Goal: Navigation & Orientation: Find specific page/section

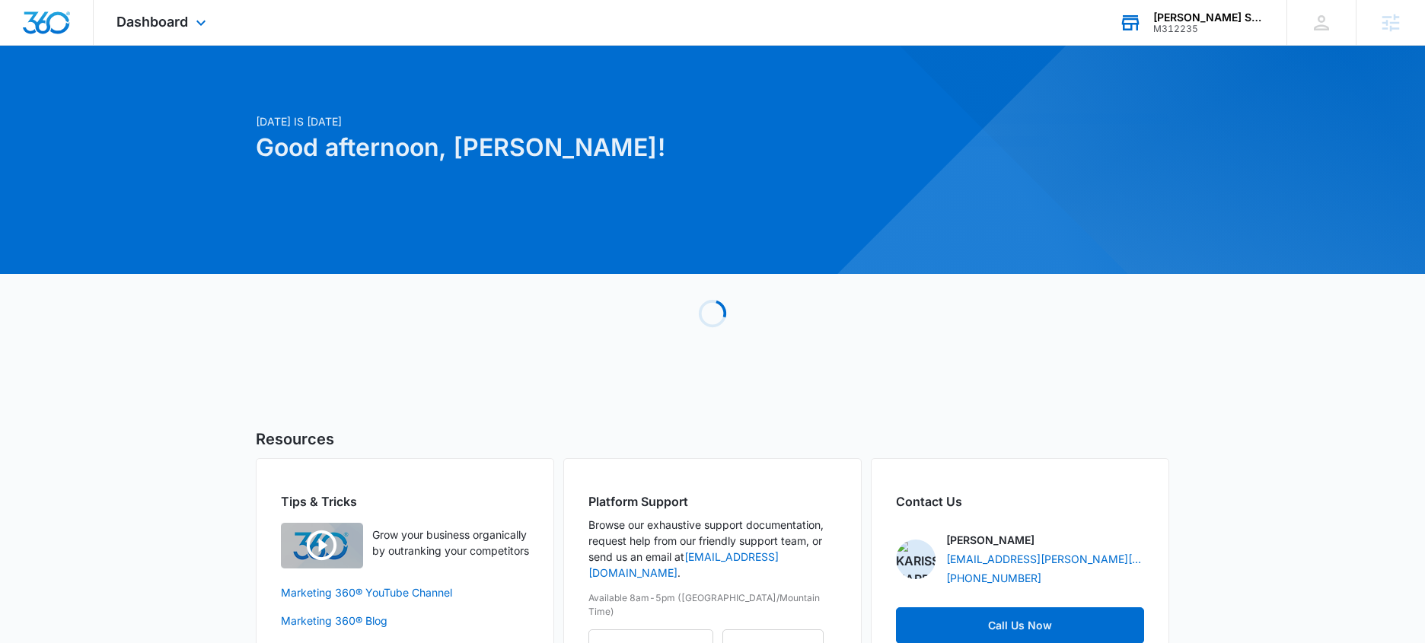
click at [1219, 30] on div "M312235" at bounding box center [1208, 29] width 111 height 11
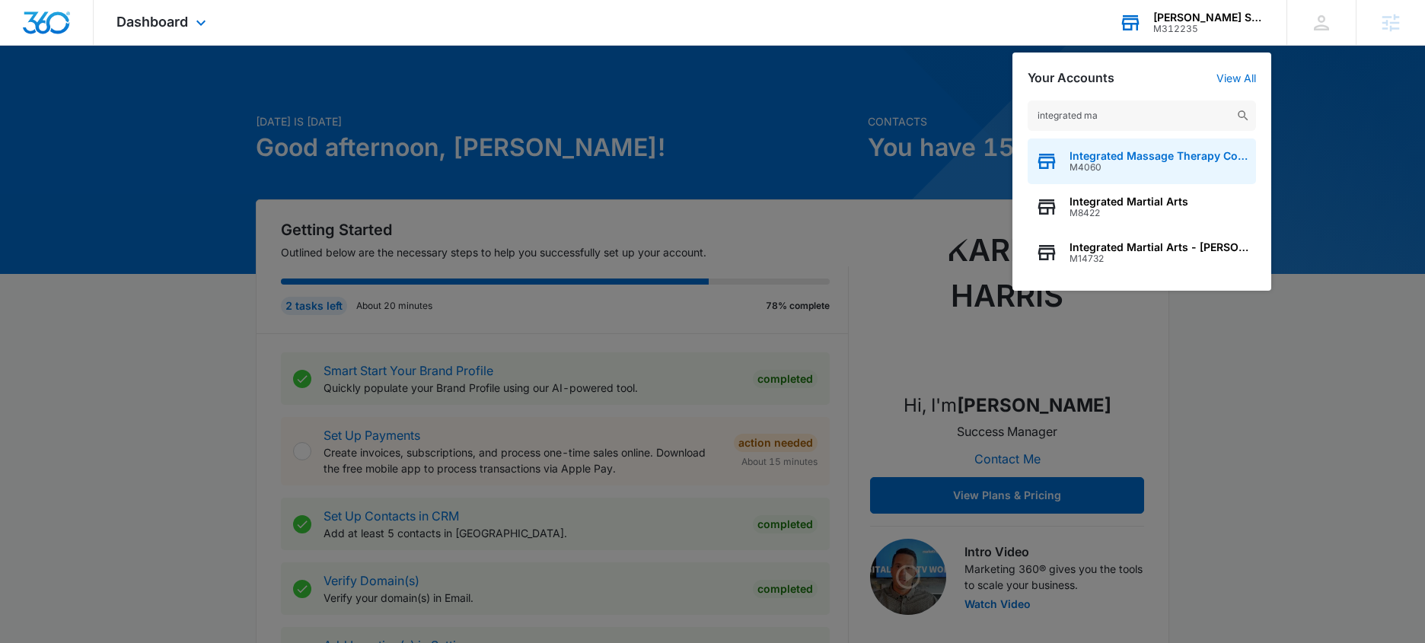
type input "integrated ma"
click at [1217, 161] on span "Integrated Massage Therapy College" at bounding box center [1158, 156] width 179 height 12
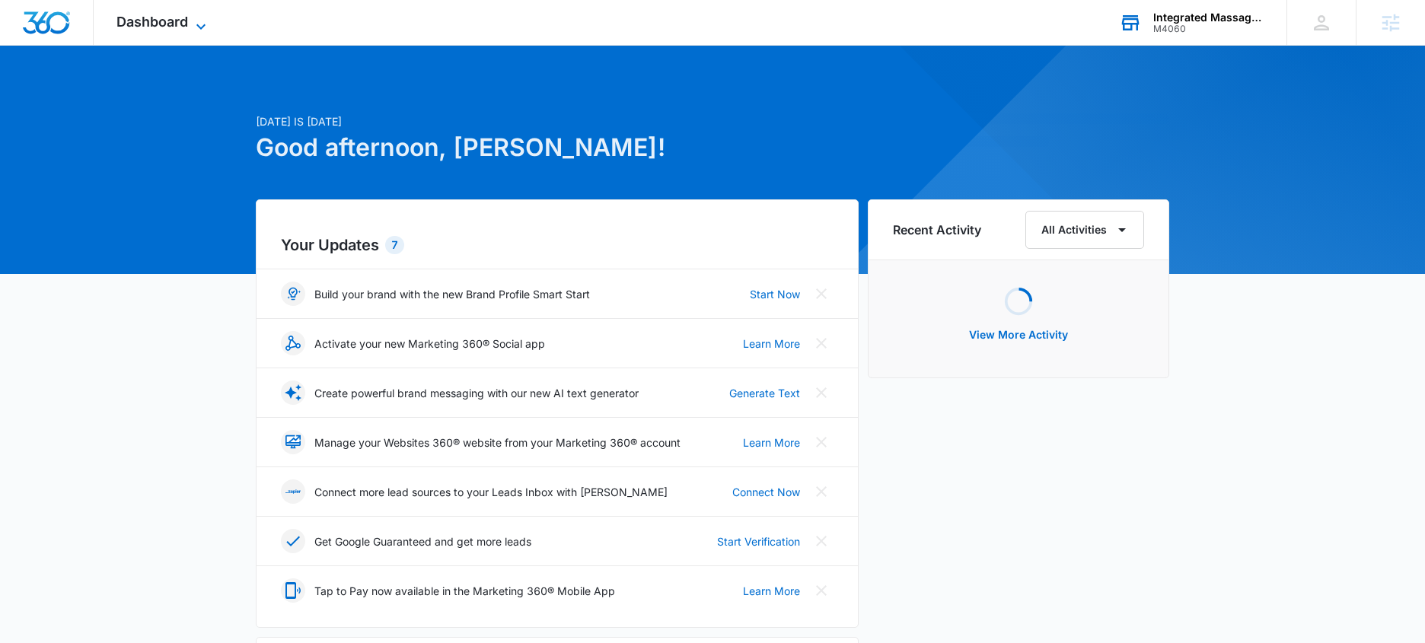
click at [175, 25] on span "Dashboard" at bounding box center [152, 22] width 72 height 16
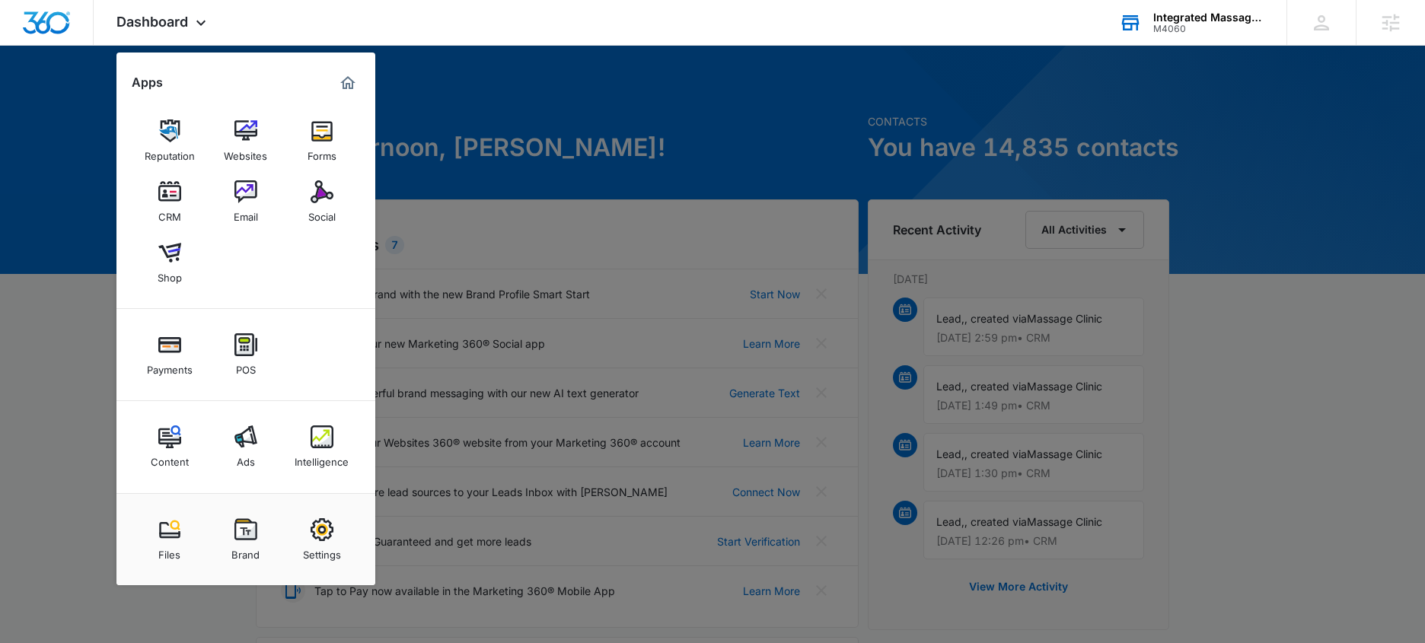
click at [247, 438] on img at bounding box center [245, 436] width 23 height 23
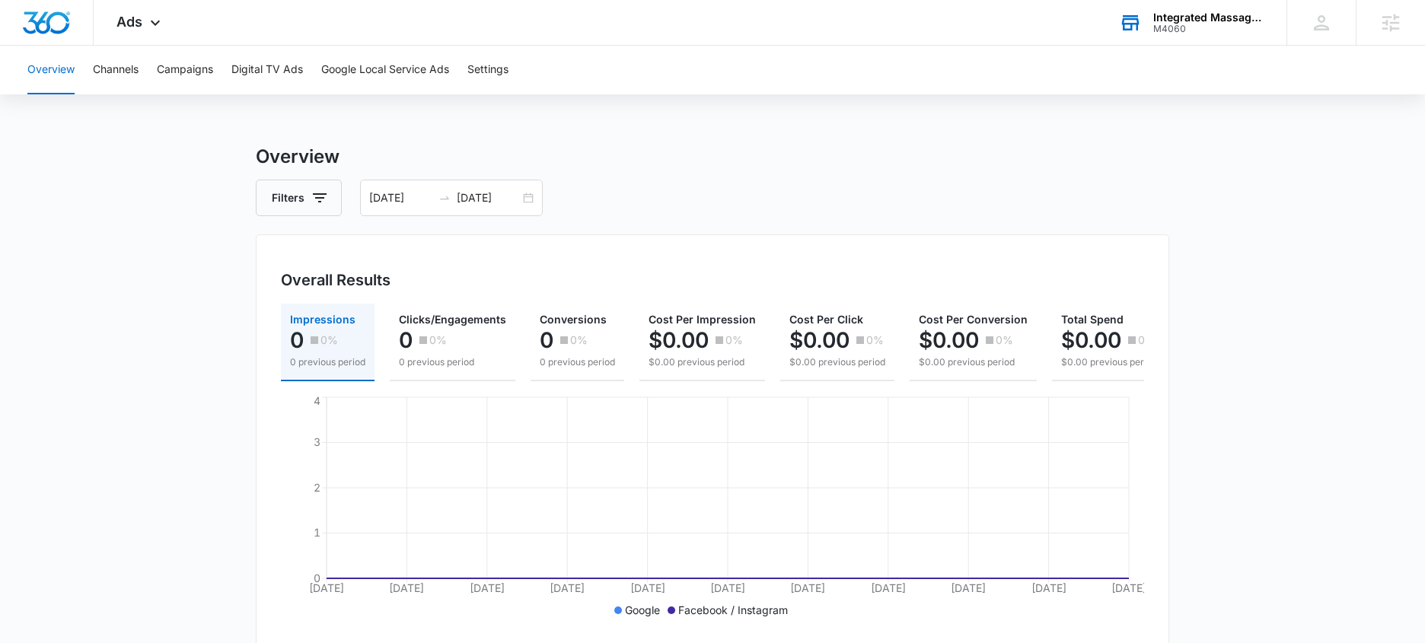
drag, startPoint x: 46, startPoint y: 367, endPoint x: 53, endPoint y: 345, distance: 23.3
drag, startPoint x: 119, startPoint y: 266, endPoint x: 132, endPoint y: 201, distance: 66.7
click at [153, 37] on div "Ads Apps Reputation Websites Forms CRM Email Social Shop Payments POS Content A…" at bounding box center [141, 22] width 94 height 45
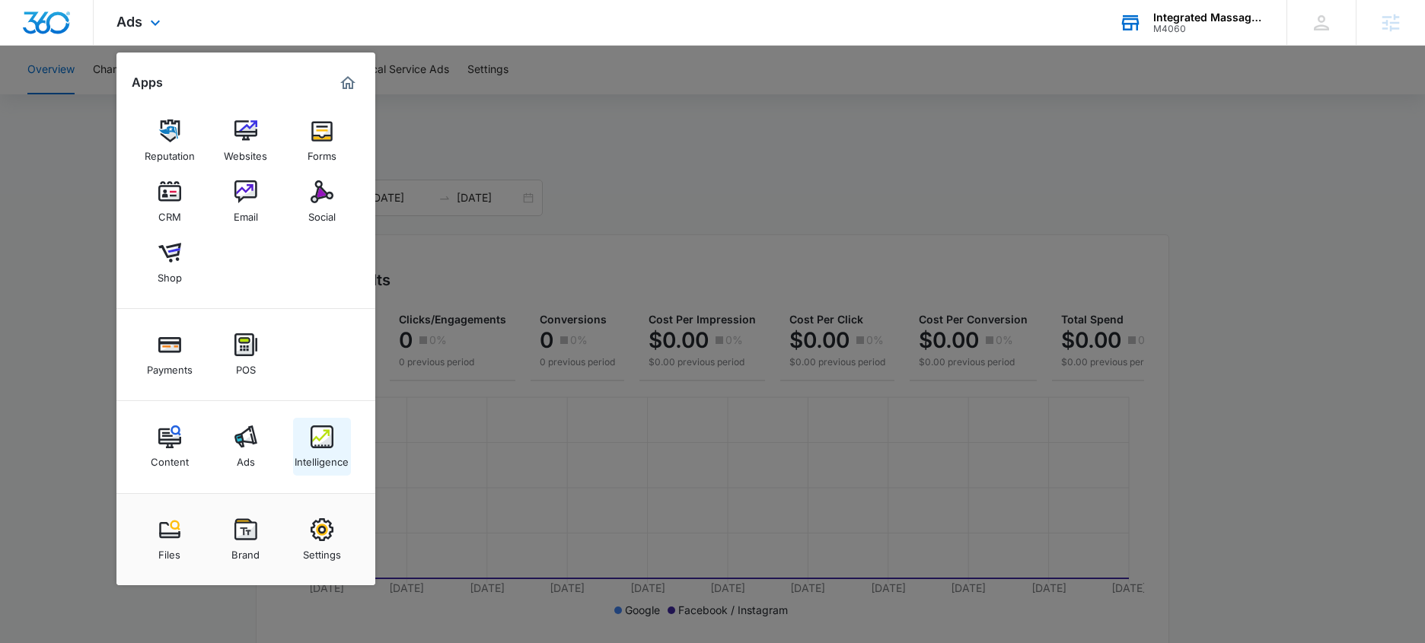
click at [320, 418] on link "Intelligence" at bounding box center [322, 447] width 58 height 58
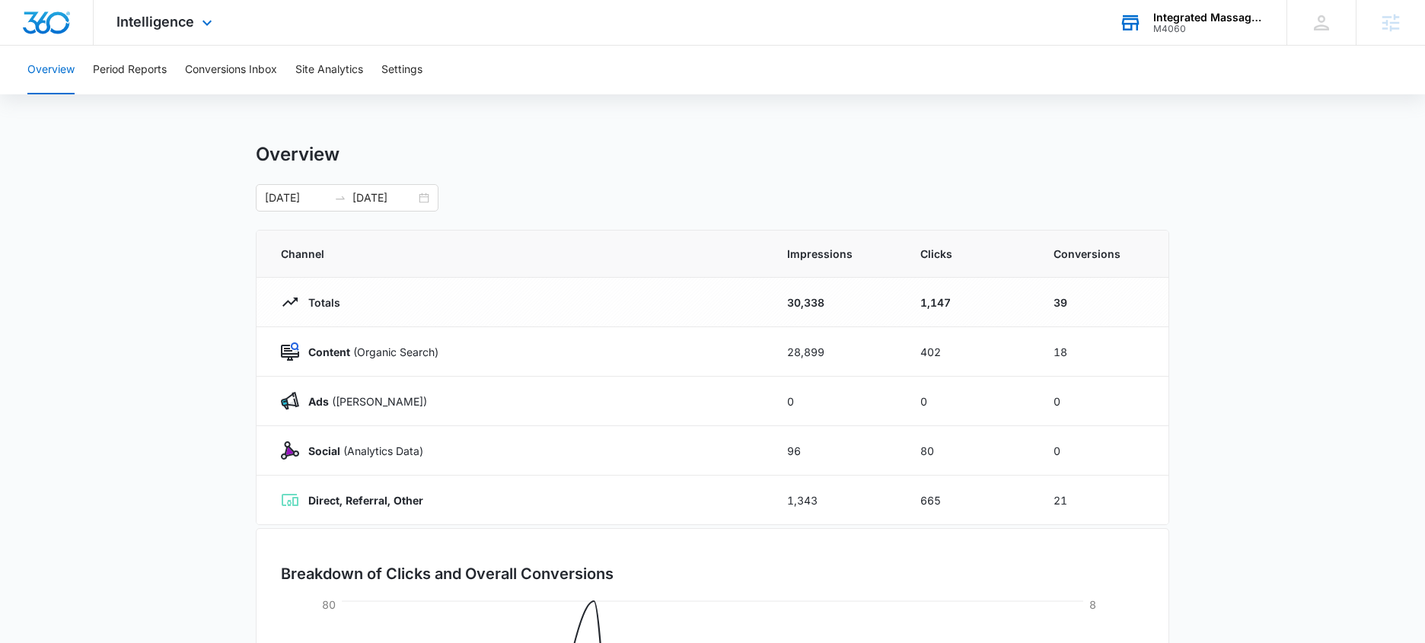
click at [194, 19] on div "Intelligence Apps Reputation Websites Forms CRM Email Social Shop Payments POS …" at bounding box center [166, 22] width 145 height 45
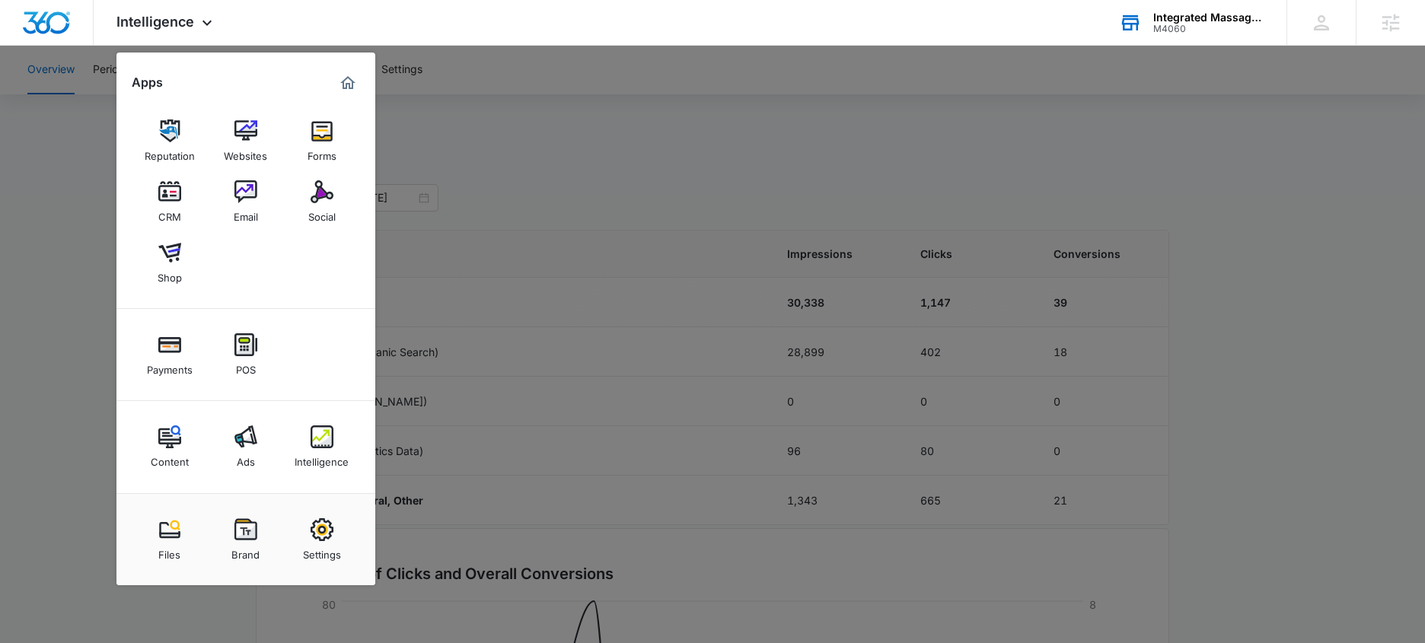
click at [252, 441] on img at bounding box center [245, 436] width 23 height 23
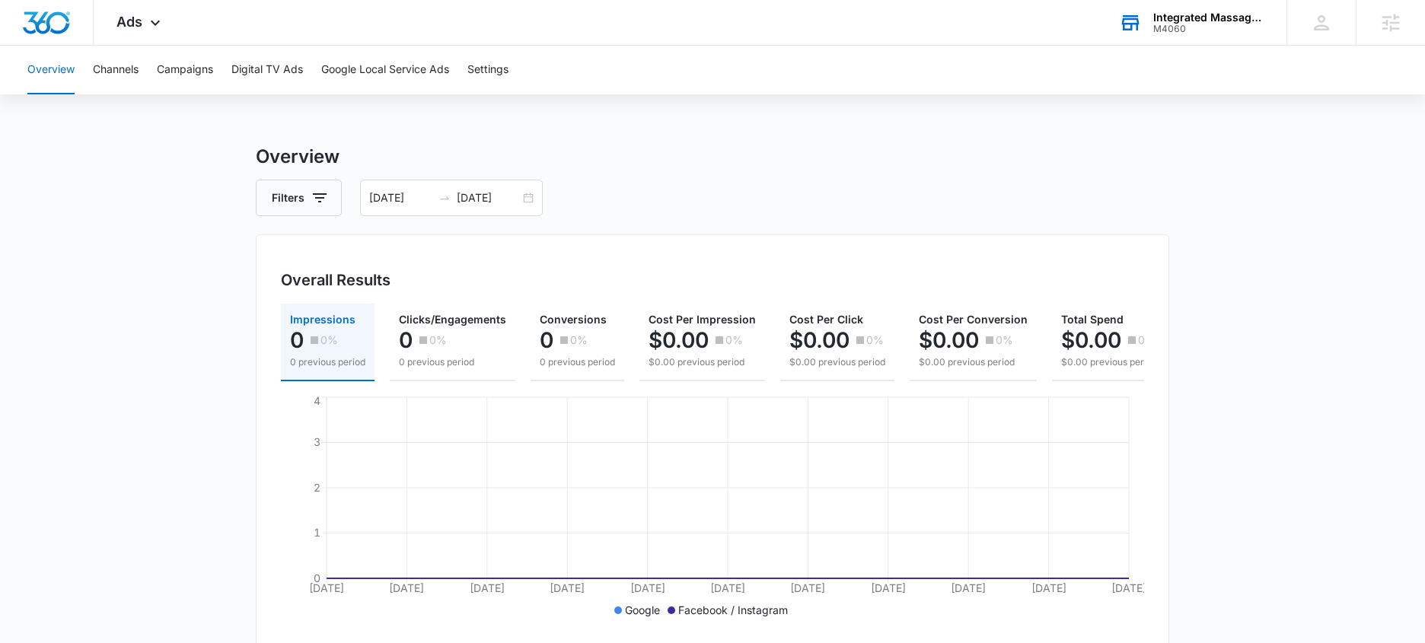
drag, startPoint x: 148, startPoint y: 250, endPoint x: 134, endPoint y: 212, distance: 40.0
click at [1228, 25] on div "M4060" at bounding box center [1208, 29] width 111 height 11
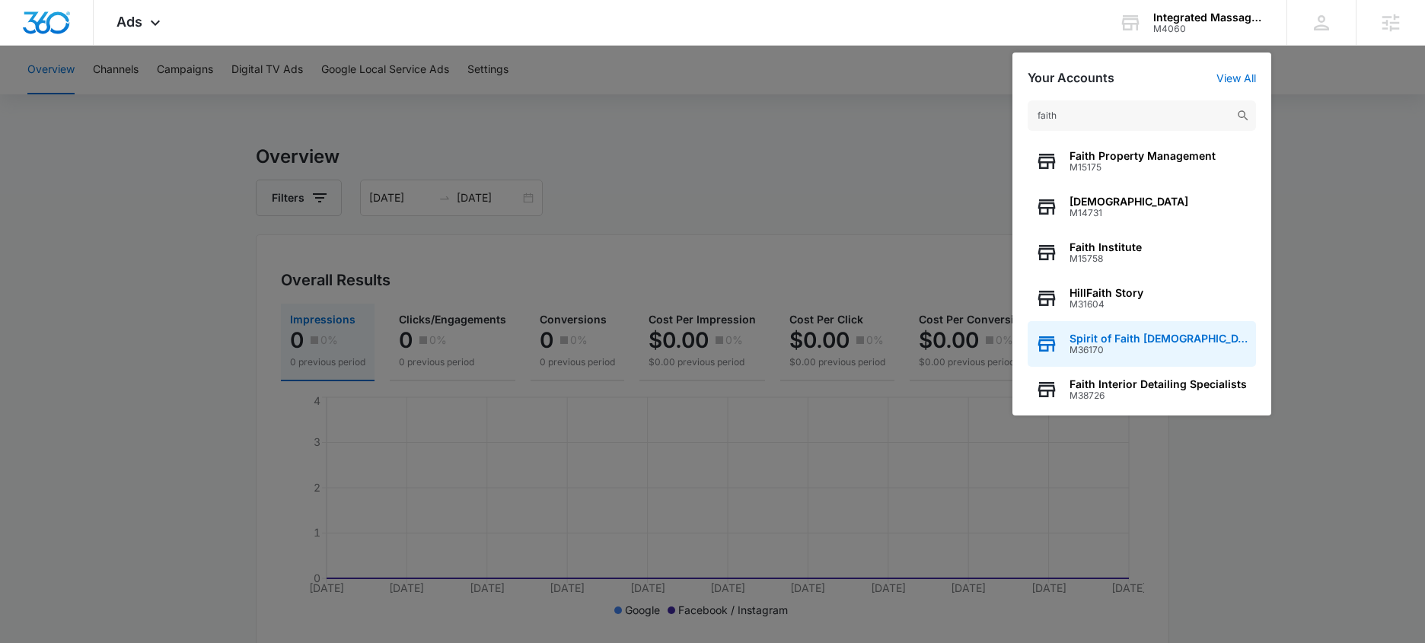
type input "faith"
click at [1163, 338] on span "Spirit of Faith Bible Institute" at bounding box center [1158, 339] width 179 height 12
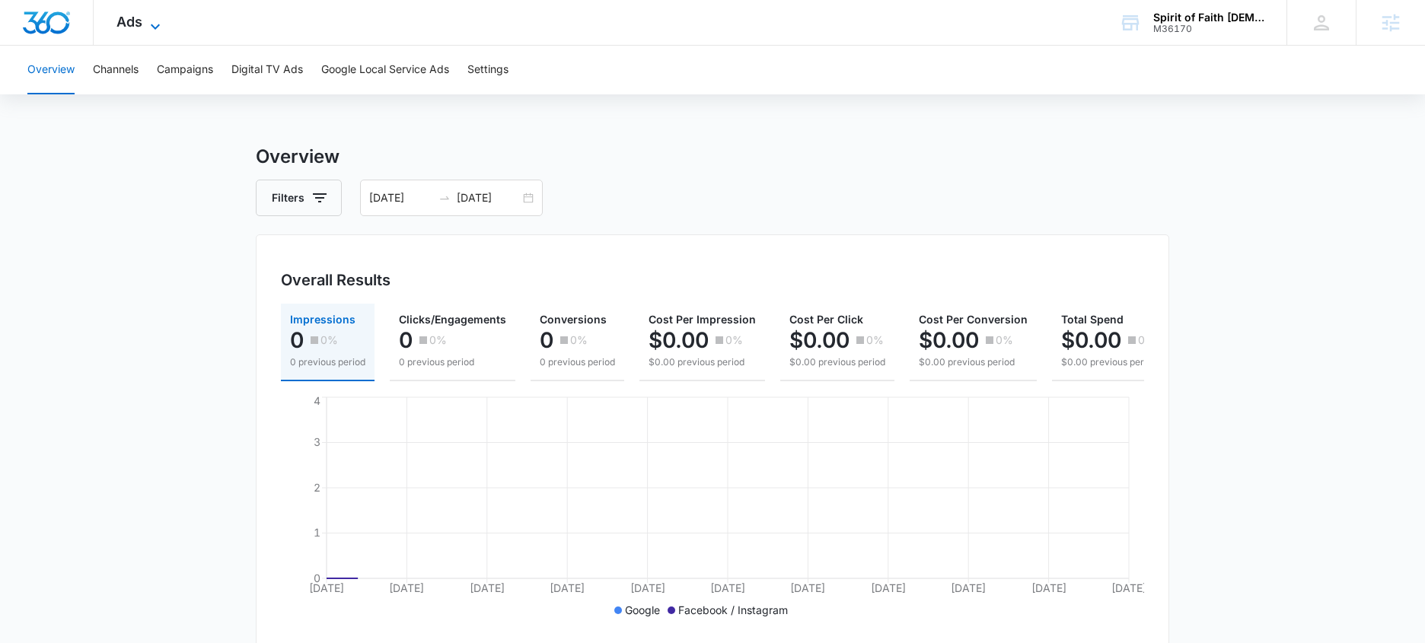
click at [125, 28] on span "Ads" at bounding box center [129, 22] width 26 height 16
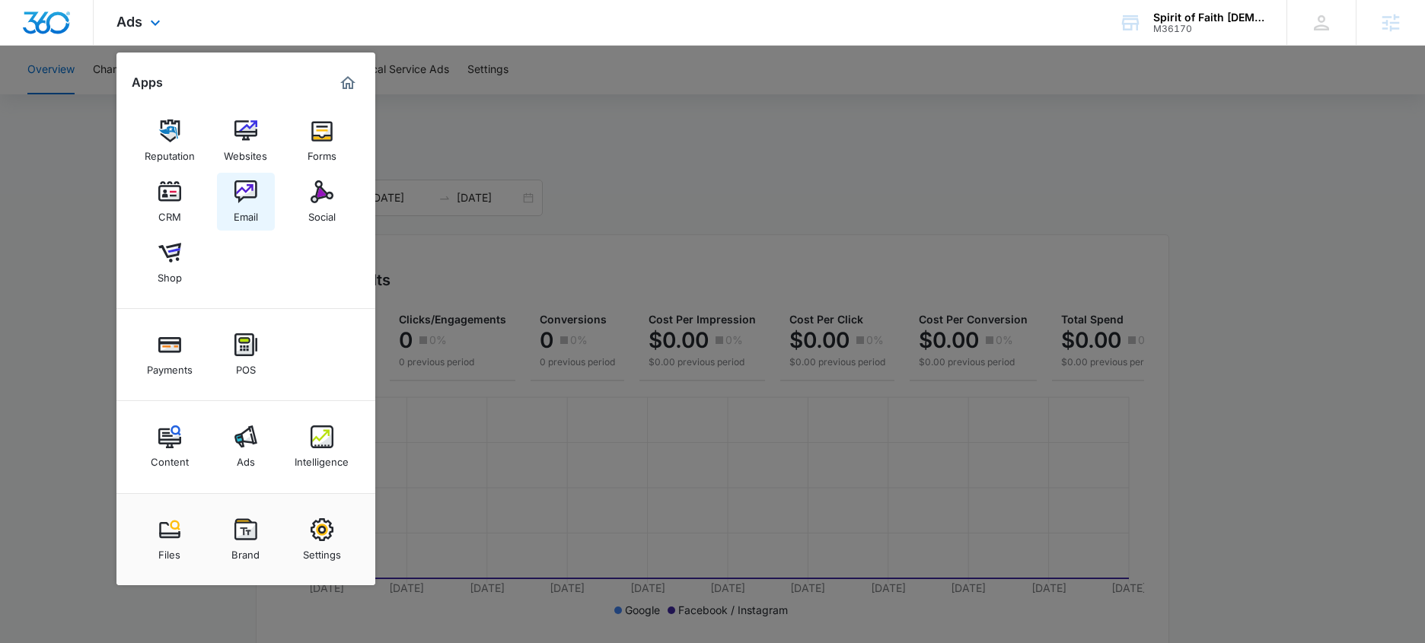
click at [229, 202] on link "Email" at bounding box center [246, 202] width 58 height 58
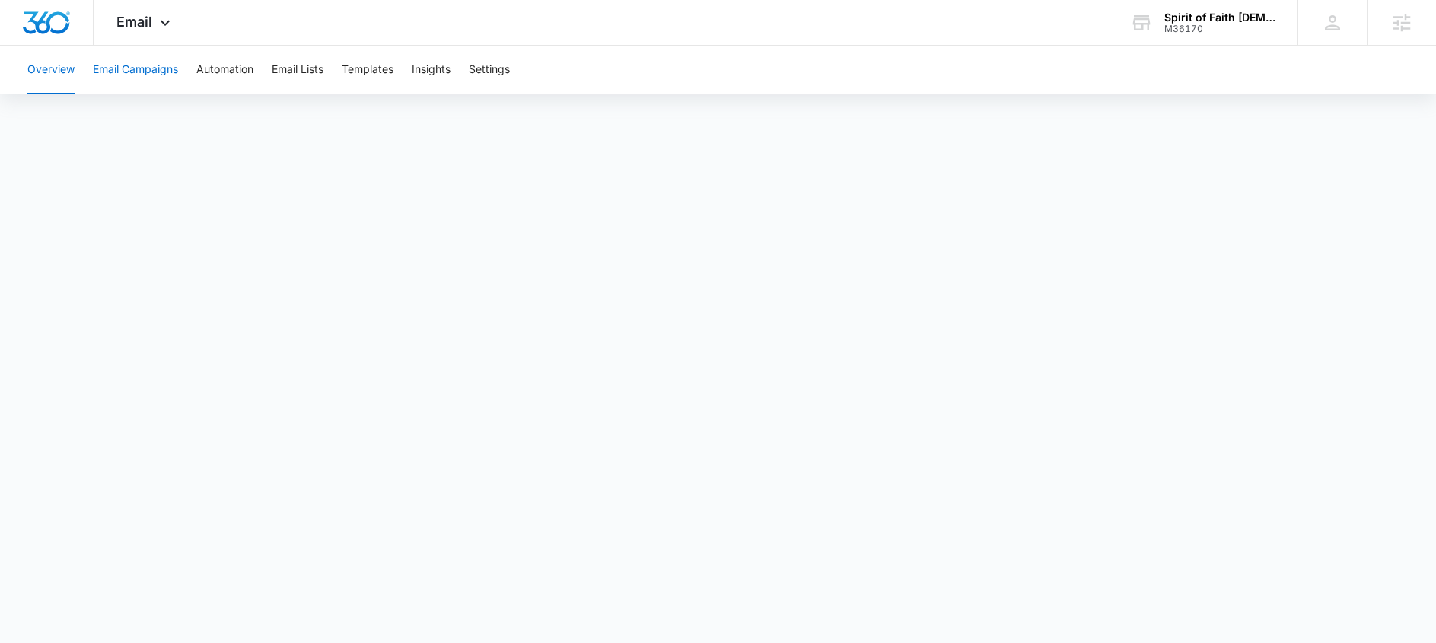
click at [177, 66] on button "Email Campaigns" at bounding box center [135, 70] width 85 height 49
click at [83, 74] on div "Overview Email Campaigns Automation Email Lists Templates Insights Settings" at bounding box center [718, 70] width 1400 height 49
click at [45, 76] on button "Overview" at bounding box center [50, 70] width 47 height 49
click at [209, 81] on button "Automation" at bounding box center [224, 70] width 57 height 49
click at [41, 67] on button "Overview" at bounding box center [50, 70] width 47 height 49
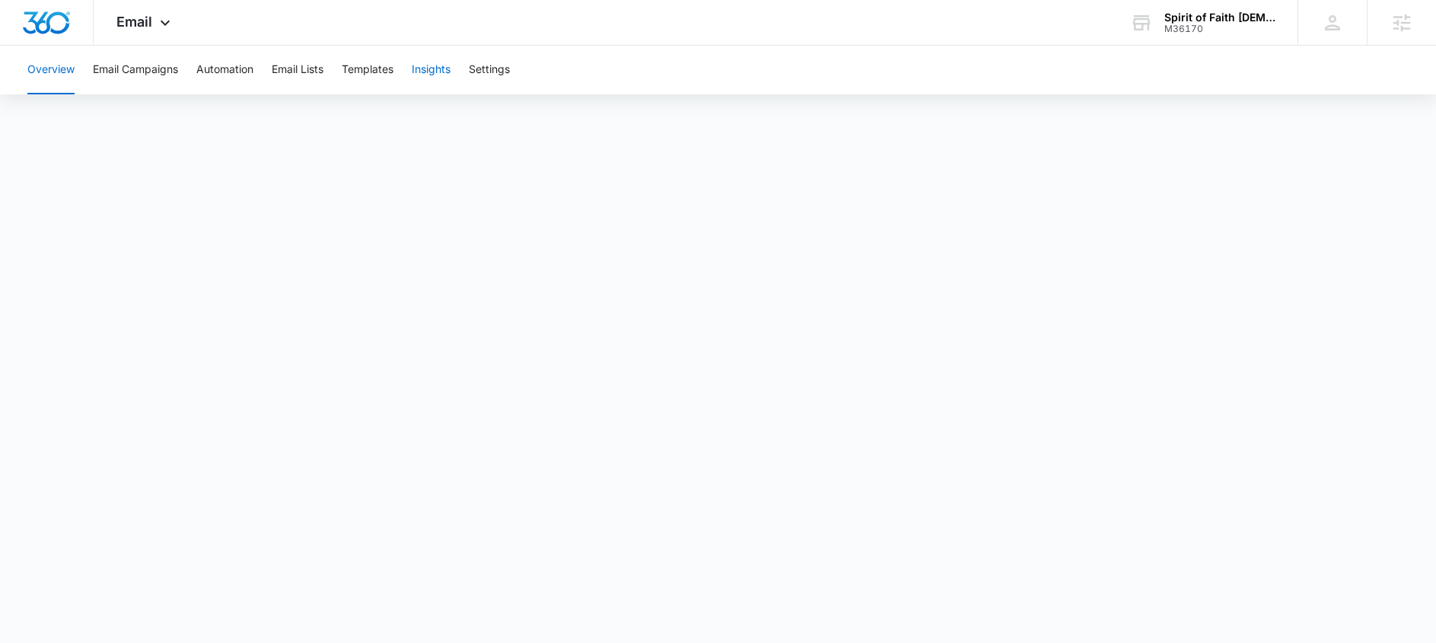
click at [422, 72] on button "Insights" at bounding box center [431, 70] width 39 height 49
click at [52, 74] on button "Overview" at bounding box center [50, 70] width 47 height 49
click at [448, 79] on button "Insights" at bounding box center [431, 70] width 39 height 49
click at [505, 68] on button "Settings" at bounding box center [489, 70] width 41 height 49
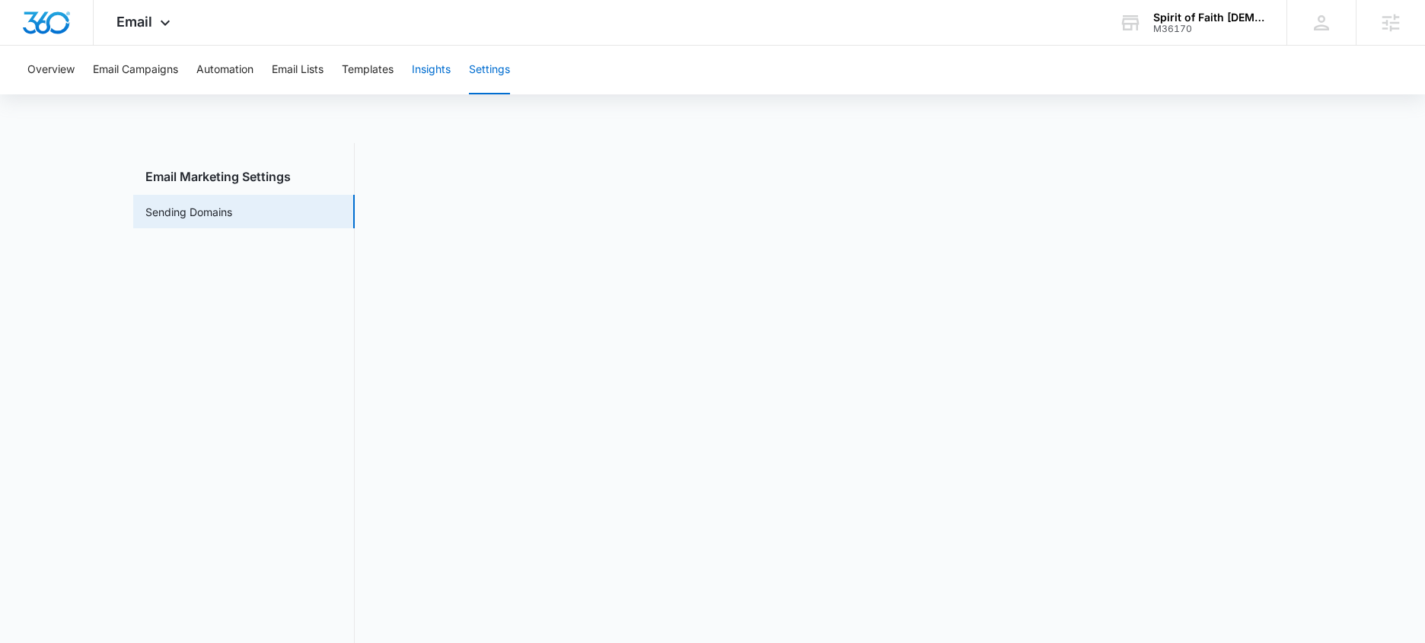
click at [430, 63] on button "Insights" at bounding box center [431, 70] width 39 height 49
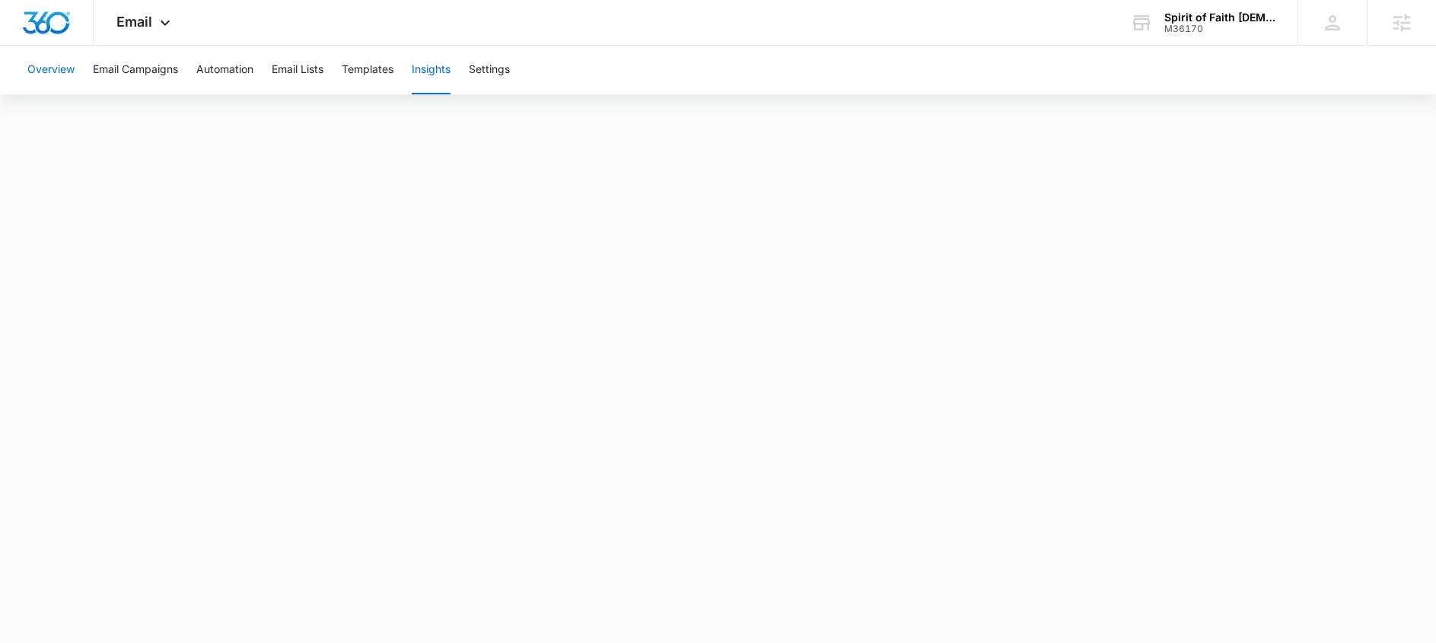
click at [53, 65] on button "Overview" at bounding box center [50, 70] width 47 height 49
click at [309, 67] on button "Email Lists" at bounding box center [298, 70] width 52 height 49
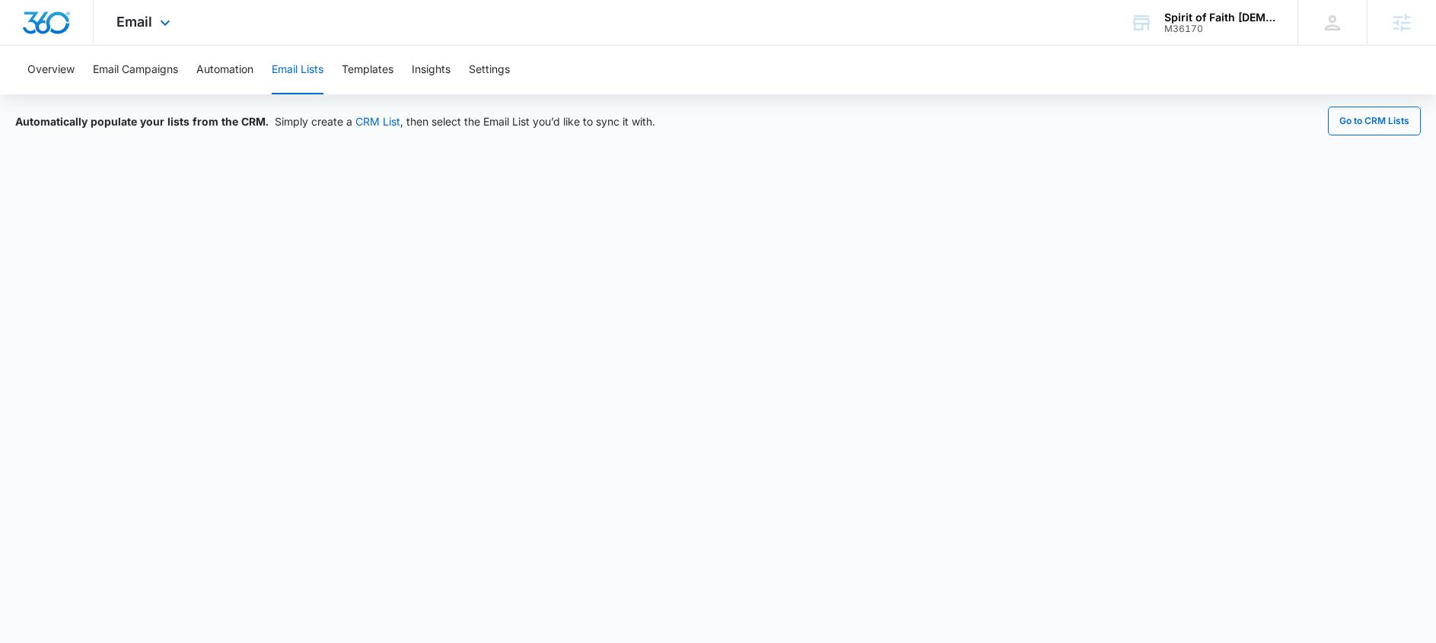
click at [161, 8] on div "Email Apps Reputation Websites Forms CRM Email Social Shop Payments POS Content…" at bounding box center [146, 22] width 104 height 45
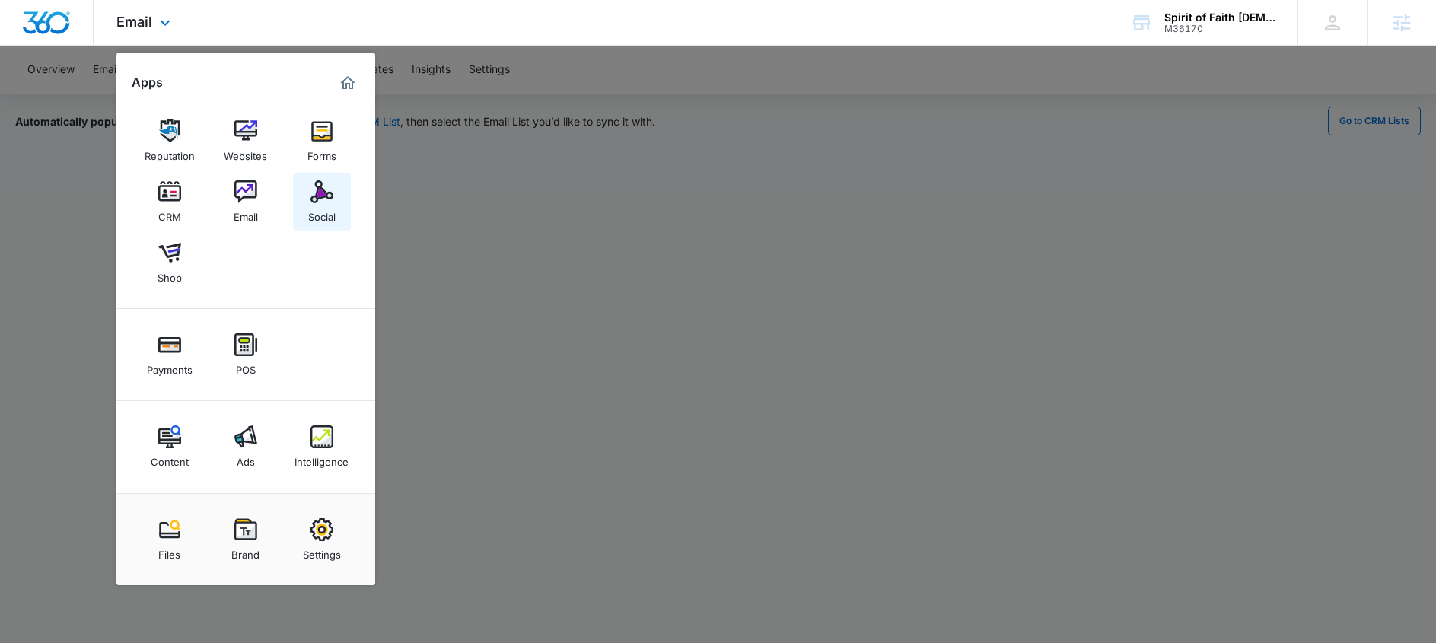
click at [324, 220] on div "Social" at bounding box center [321, 213] width 27 height 20
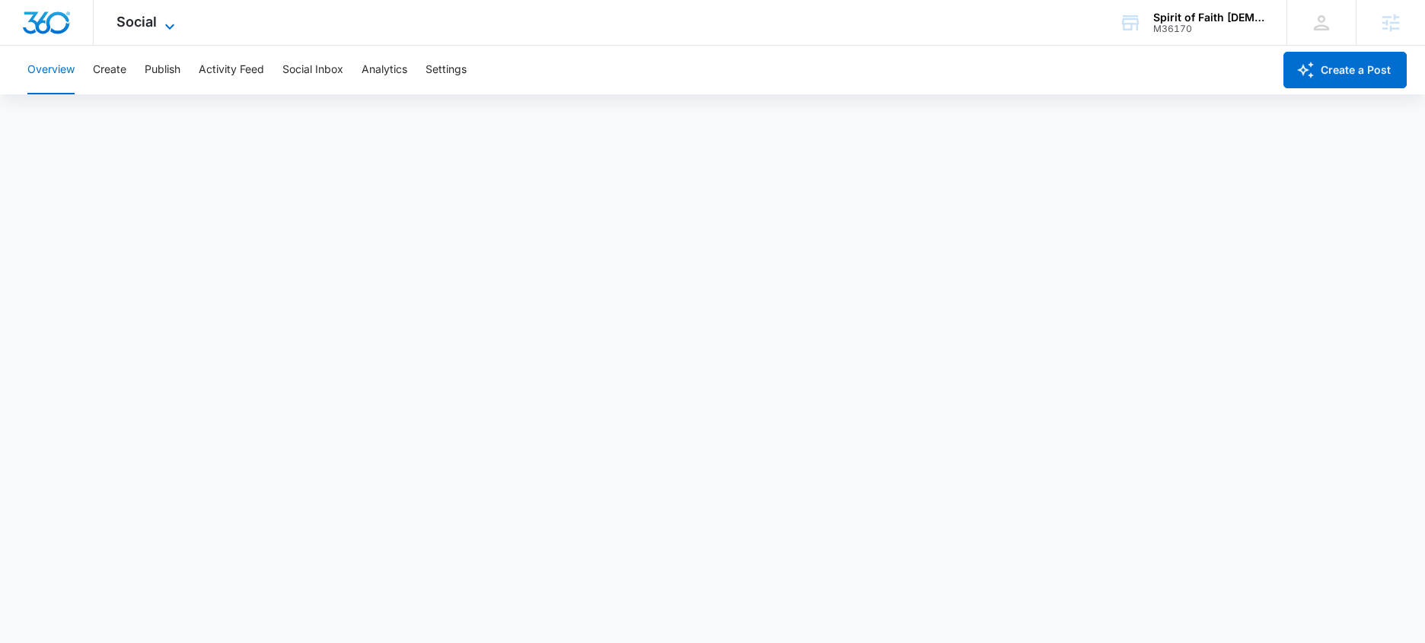
click at [170, 18] on icon at bounding box center [170, 27] width 18 height 18
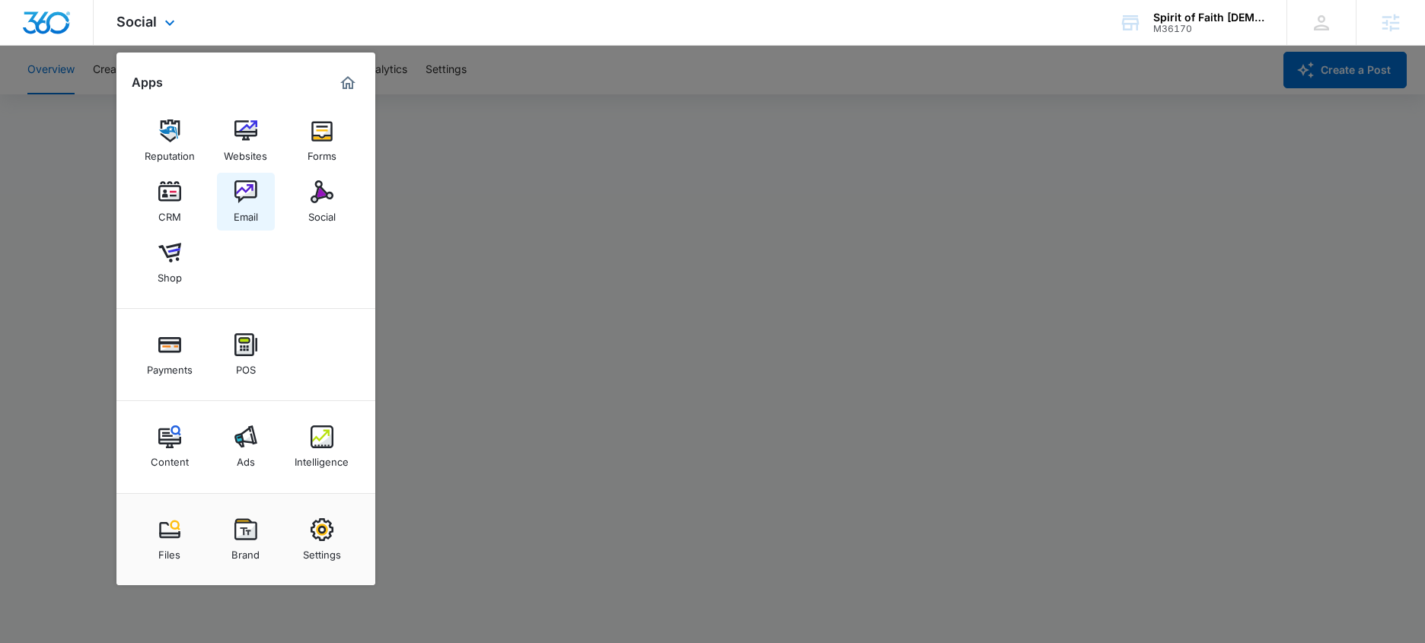
click at [244, 177] on link "Email" at bounding box center [246, 202] width 58 height 58
